Goal: Use online tool/utility: Utilize a website feature to perform a specific function

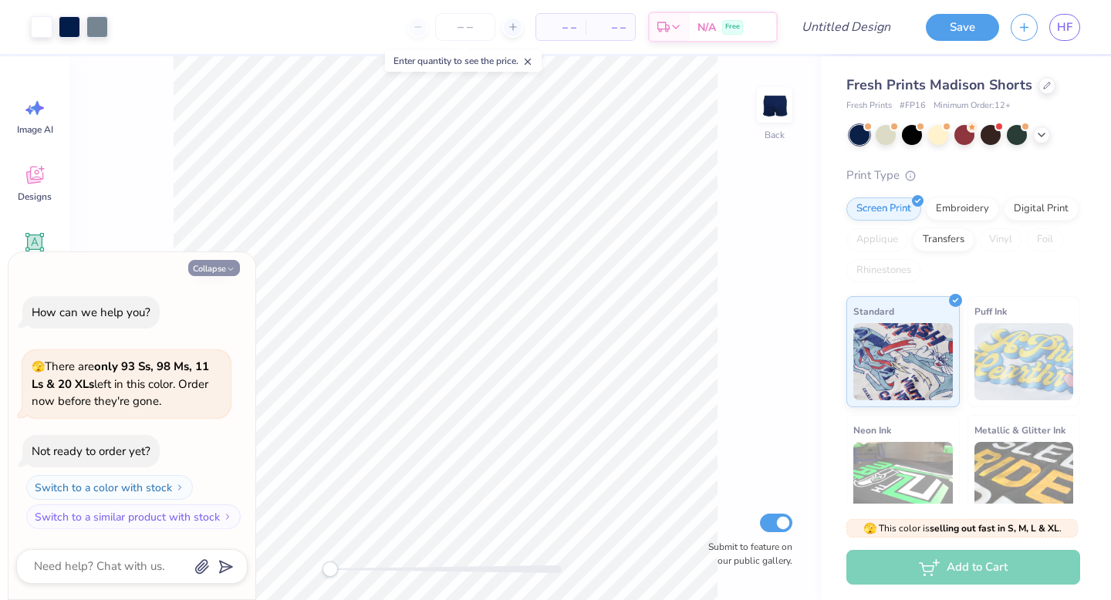
click at [226, 266] on icon "button" at bounding box center [230, 269] width 9 height 9
type textarea "x"
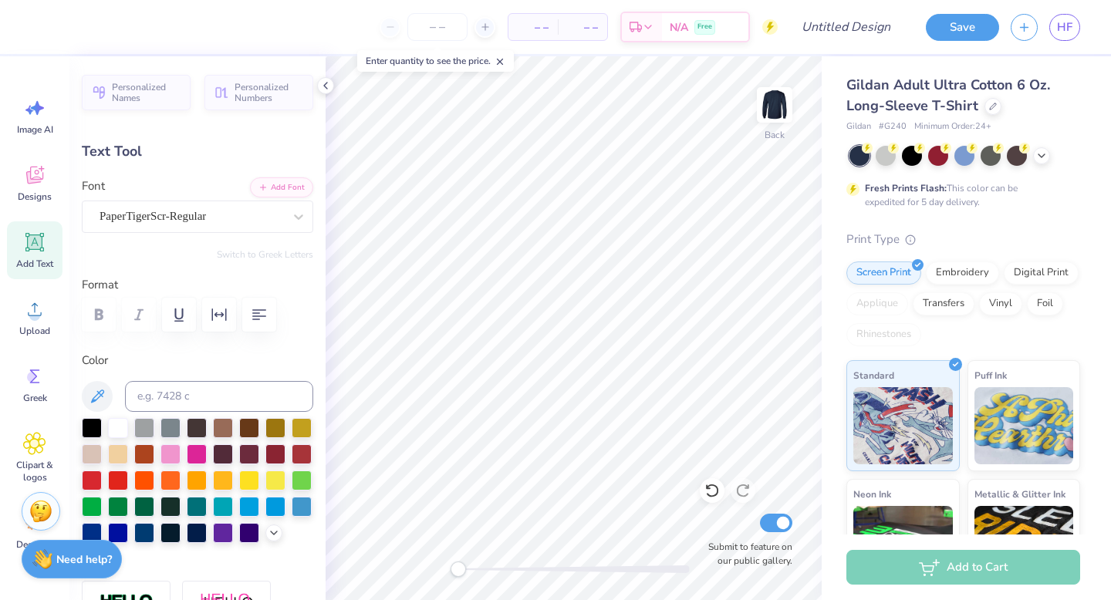
type textarea "A"
type textarea "Kaydee"
type input "1.90"
type input "0.98"
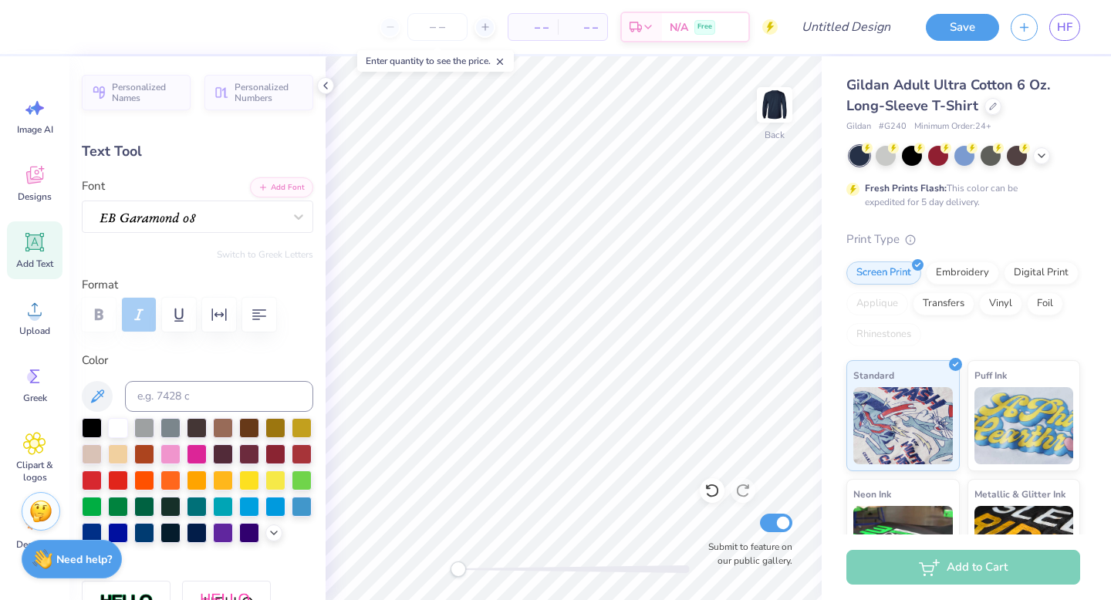
type input "5.52"
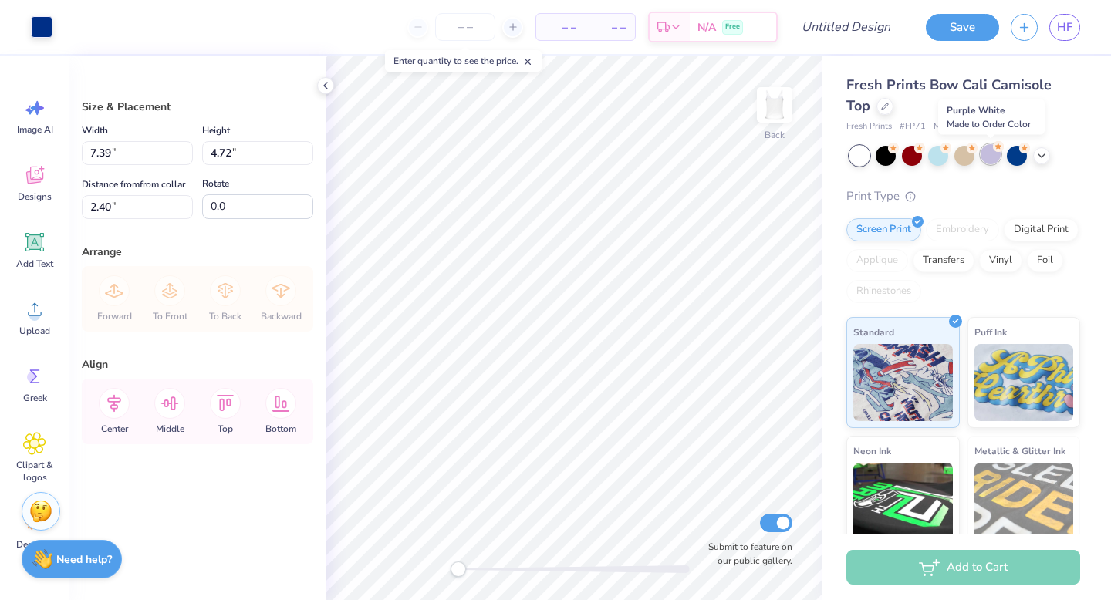
click at [994, 155] on div at bounding box center [990, 154] width 20 height 20
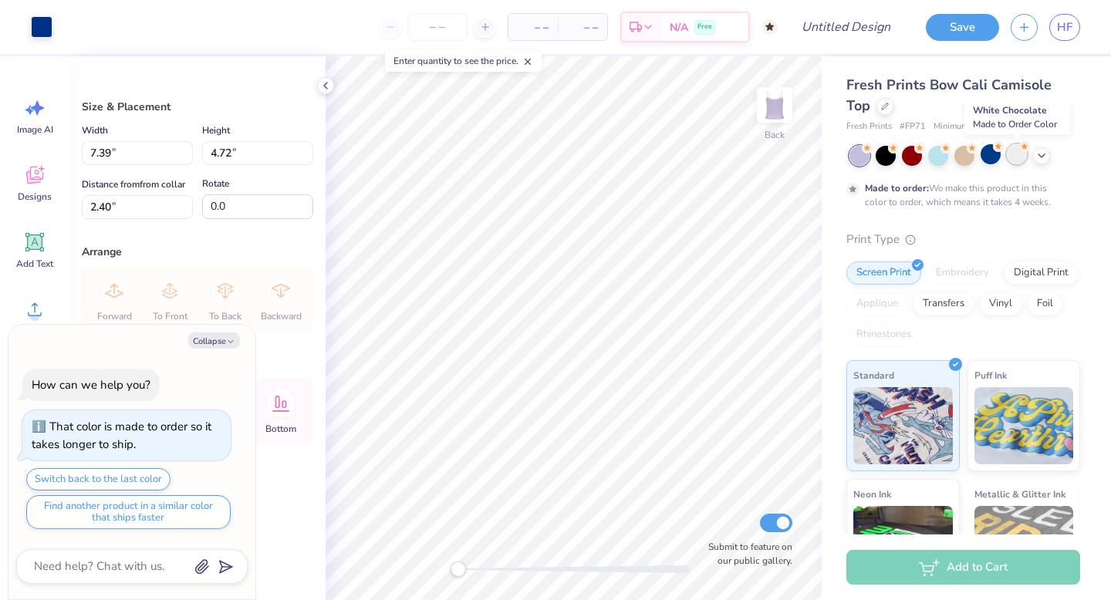
click at [1017, 162] on div at bounding box center [1017, 154] width 20 height 20
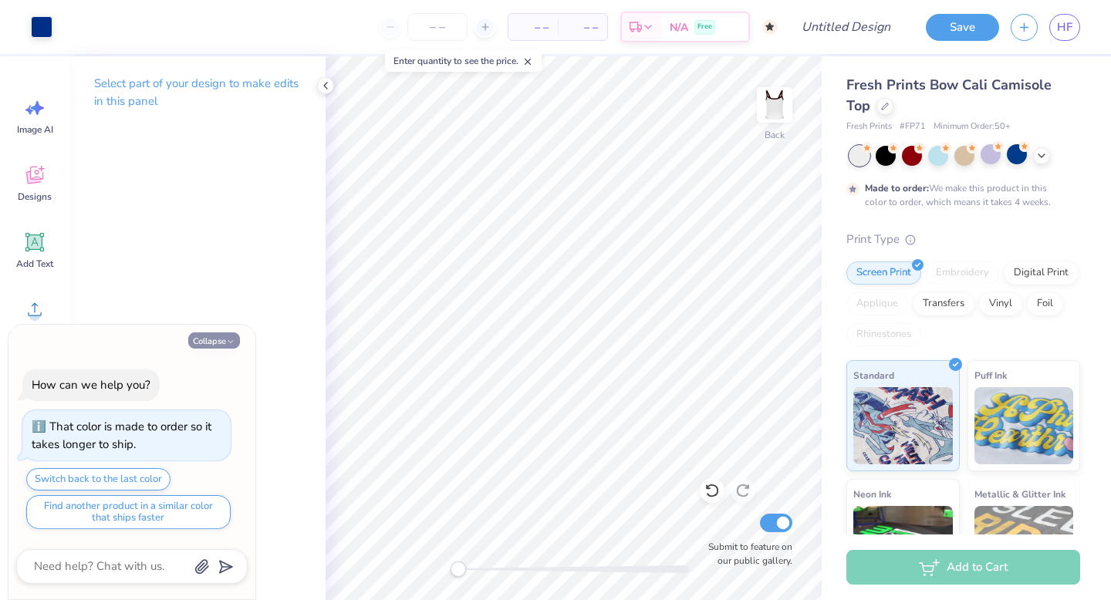
click at [211, 341] on button "Collapse" at bounding box center [214, 340] width 52 height 16
type textarea "x"
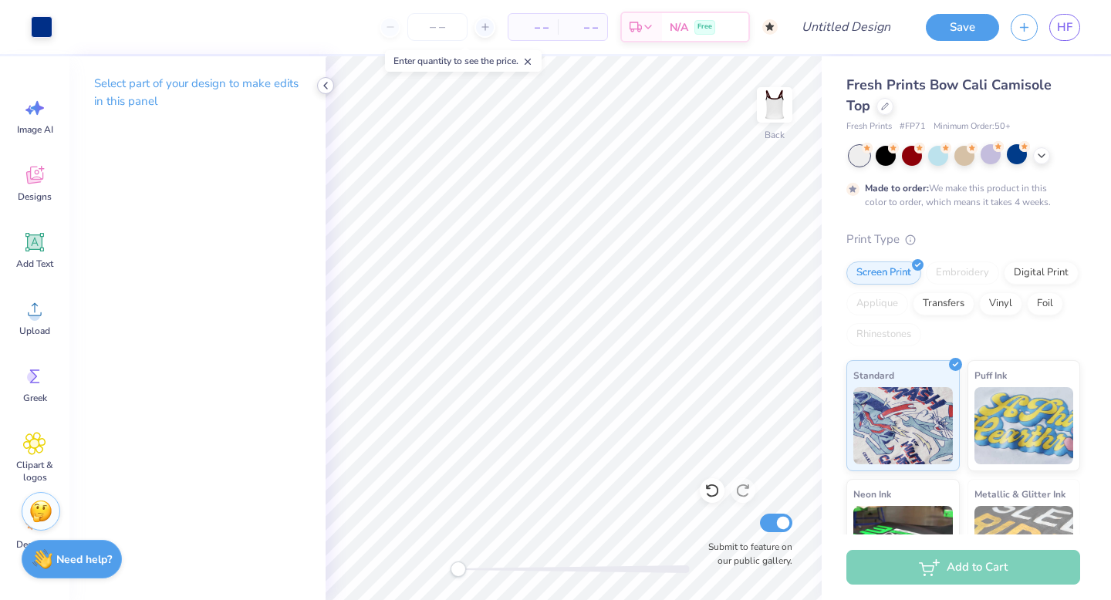
click at [322, 86] on icon at bounding box center [325, 85] width 12 height 12
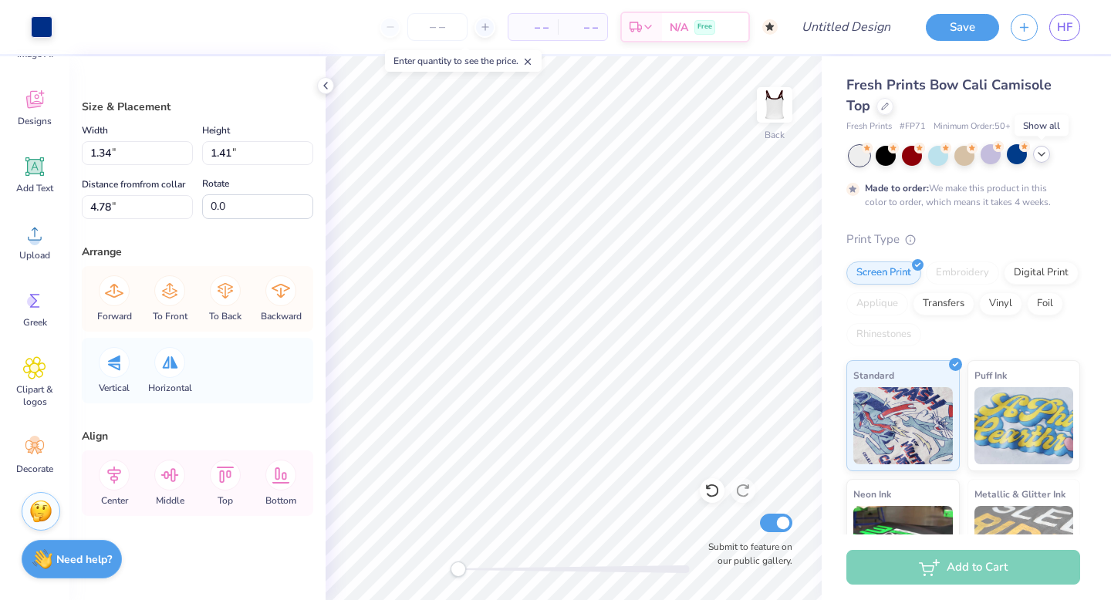
click at [1042, 160] on div at bounding box center [1041, 154] width 17 height 17
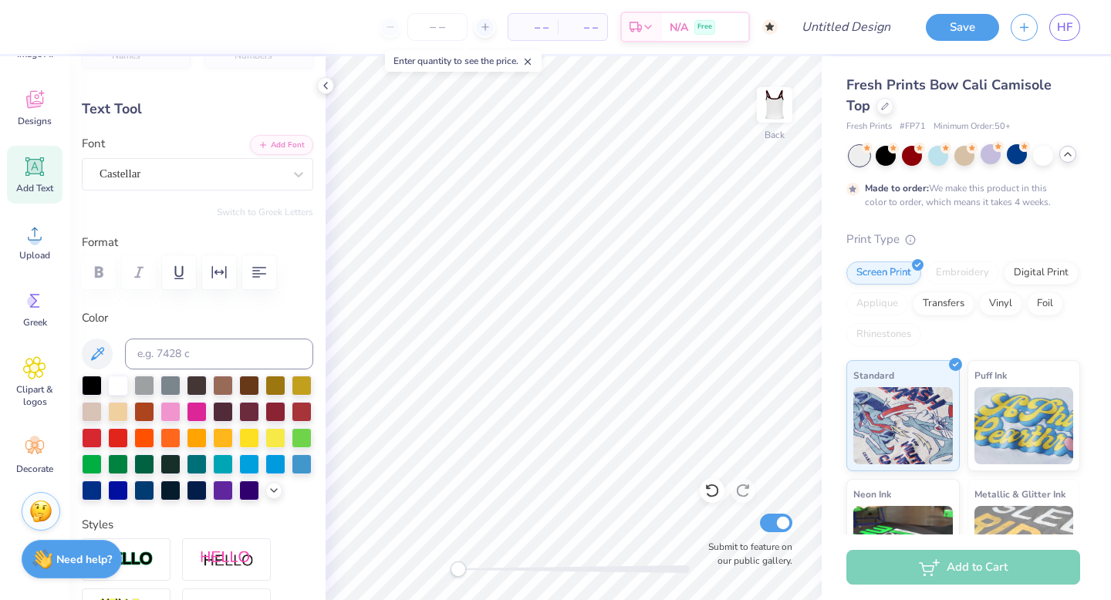
scroll to position [43, 0]
click at [170, 410] on div at bounding box center [170, 410] width 20 height 20
click at [31, 21] on div at bounding box center [42, 26] width 22 height 22
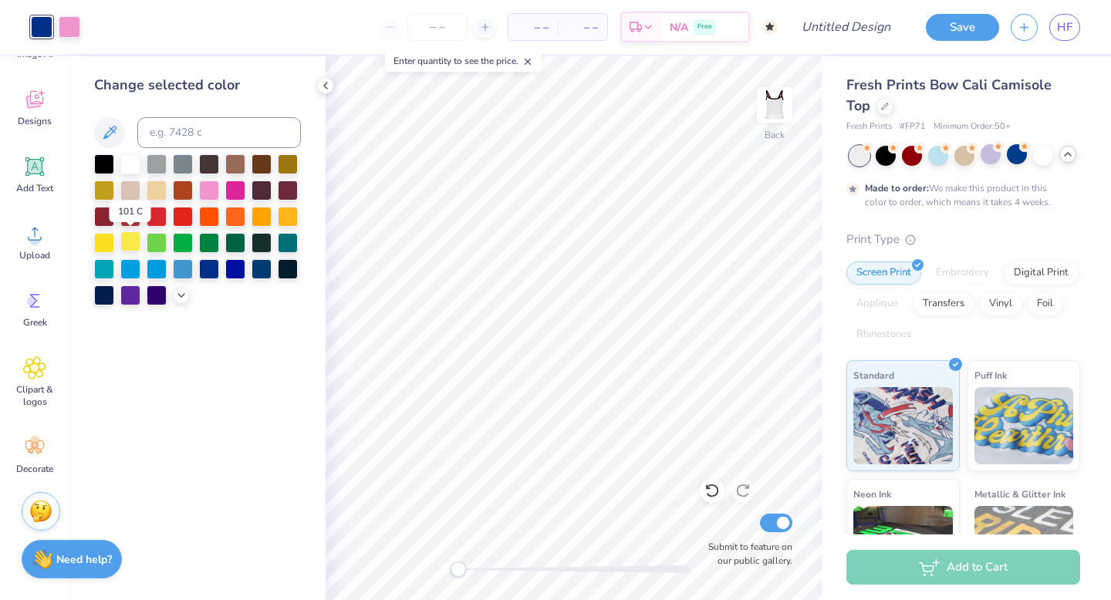
click at [130, 239] on div at bounding box center [130, 241] width 20 height 20
click at [233, 192] on div at bounding box center [235, 189] width 20 height 20
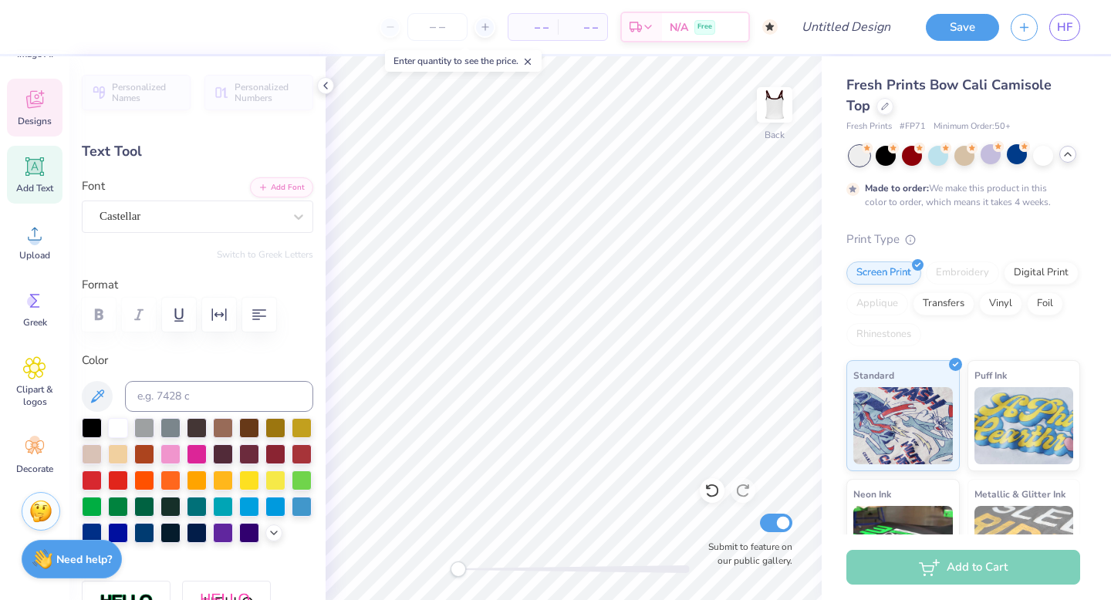
click at [27, 100] on icon at bounding box center [34, 102] width 15 height 12
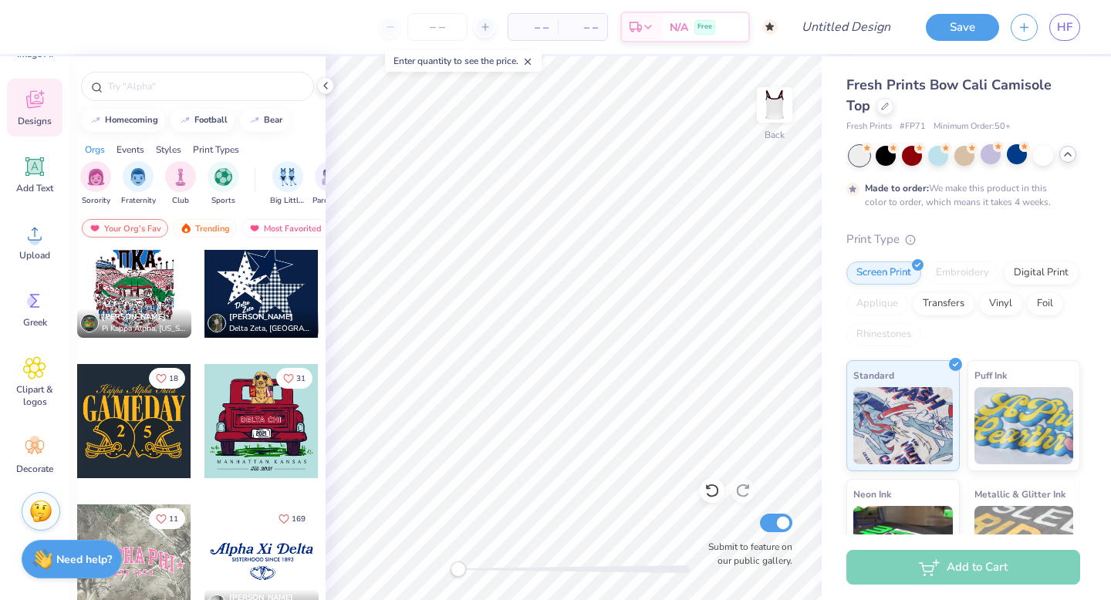
scroll to position [1146, 0]
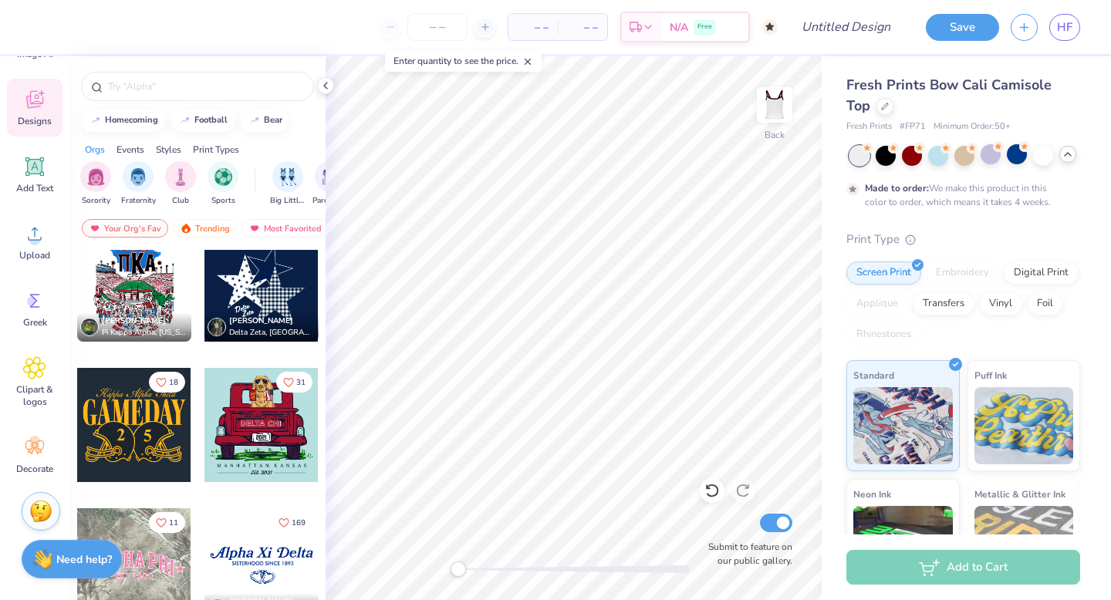
click at [260, 309] on div at bounding box center [261, 285] width 114 height 114
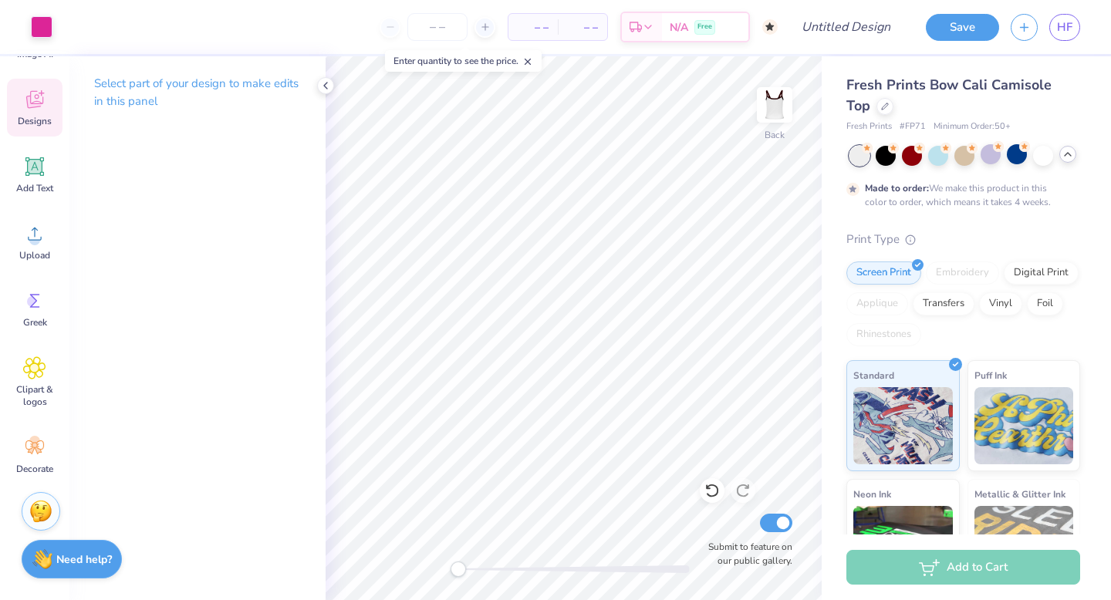
click at [38, 122] on span "Designs" at bounding box center [35, 121] width 34 height 12
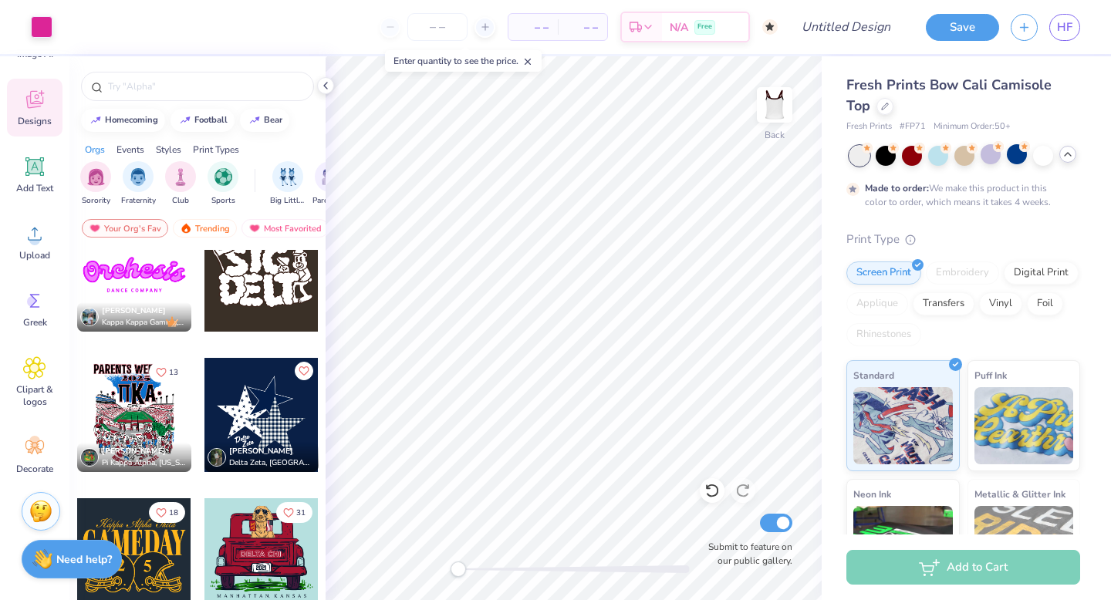
scroll to position [1017, 0]
click at [258, 413] on div at bounding box center [261, 414] width 114 height 114
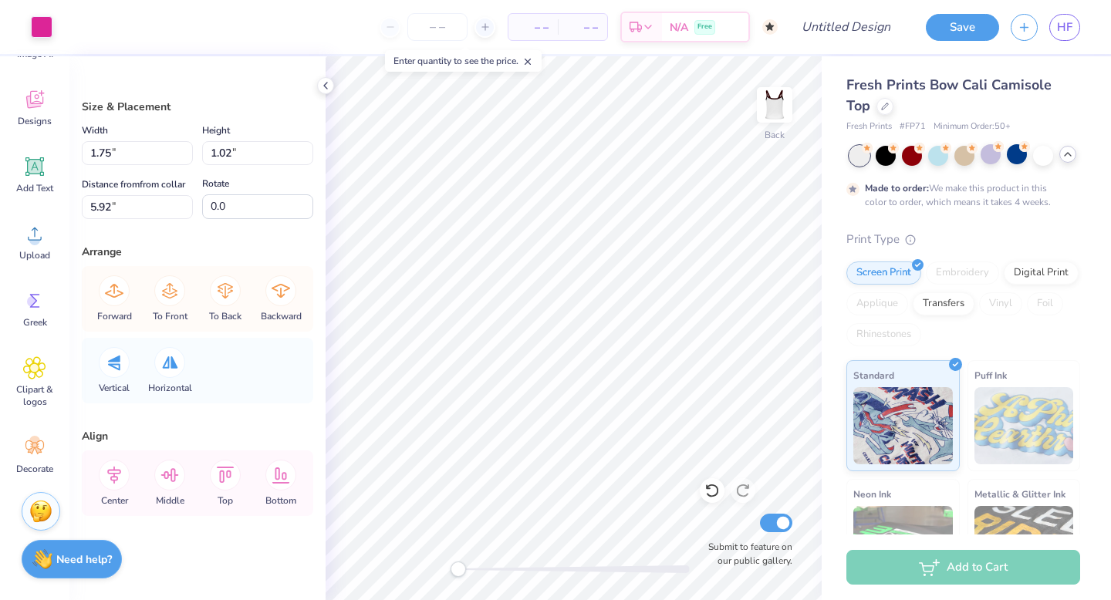
type input "1.75"
type input "1.02"
type input "5.92"
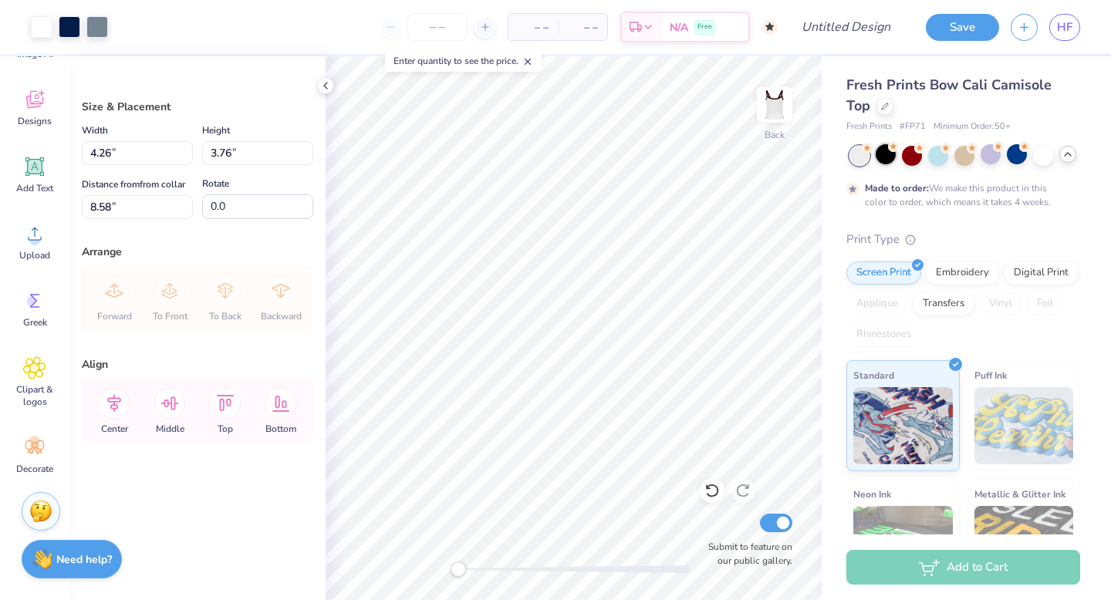
click at [886, 156] on div at bounding box center [886, 154] width 20 height 20
type input "1.91"
type input "6.57"
type input "5.80"
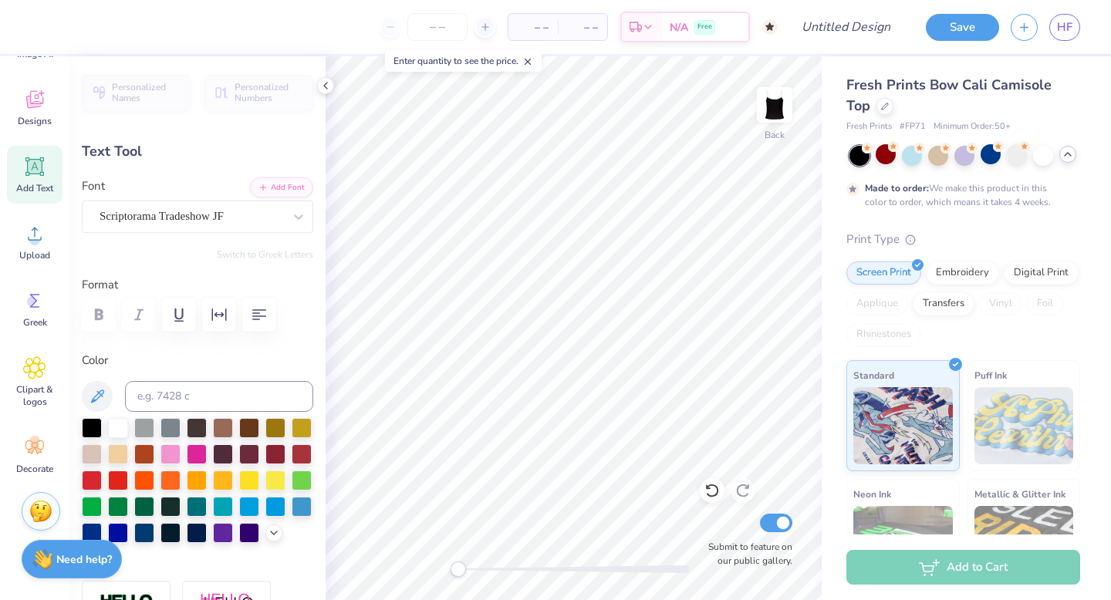
scroll to position [0, 0]
type textarea "Kappa"
type input "0.86"
type input "0.54"
type input "6.69"
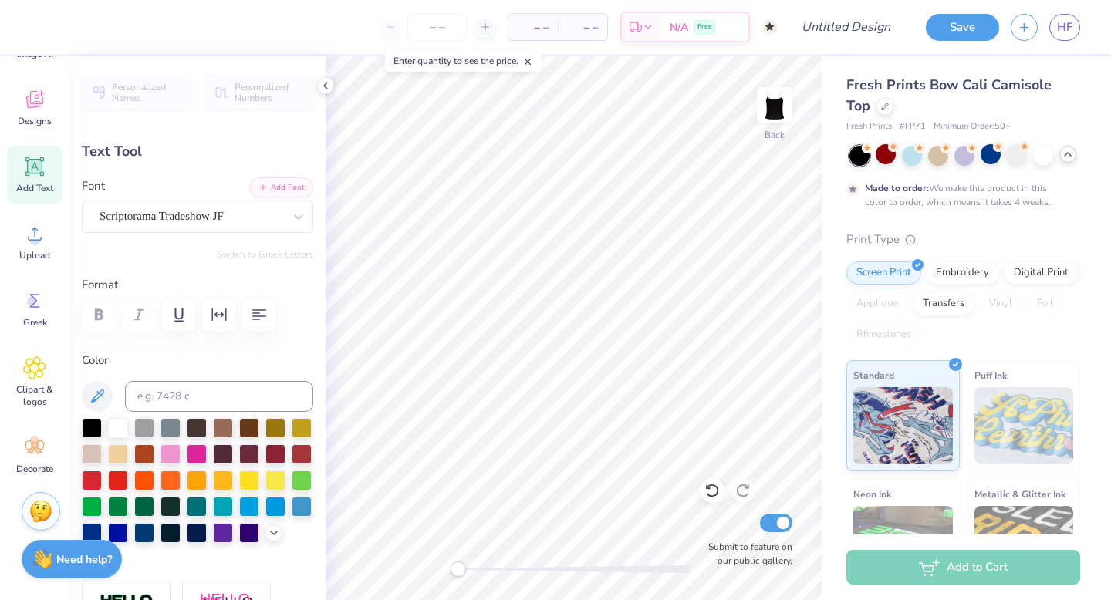
type textarea "Delta"
type input "0.0"
